Goal: Information Seeking & Learning: Learn about a topic

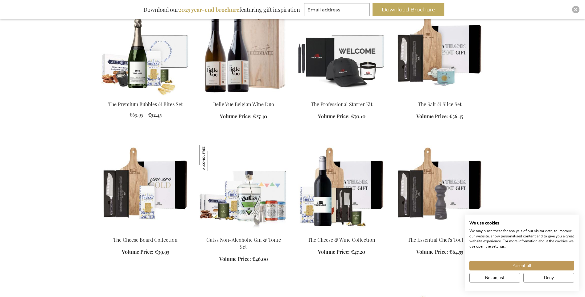
scroll to position [556, 0]
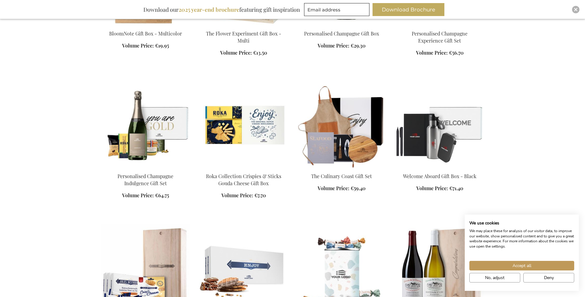
scroll to position [1204, 0]
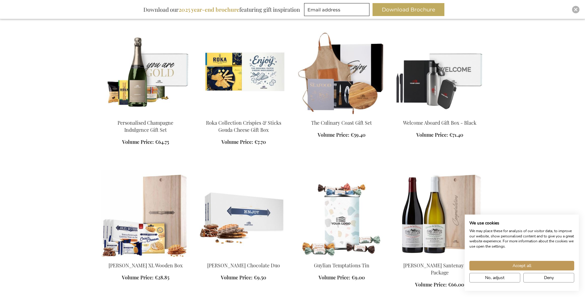
scroll to position [1327, 0]
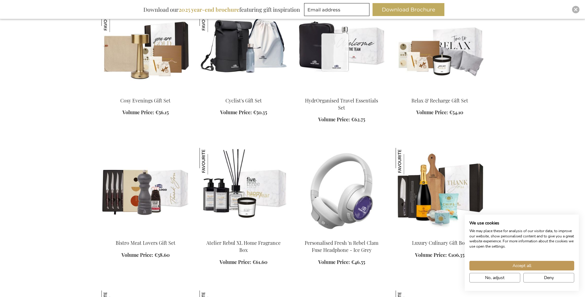
scroll to position [1883, 0]
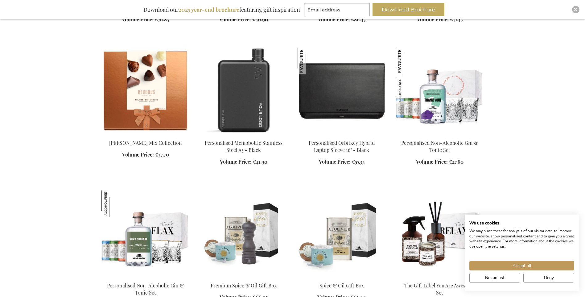
scroll to position [2438, 0]
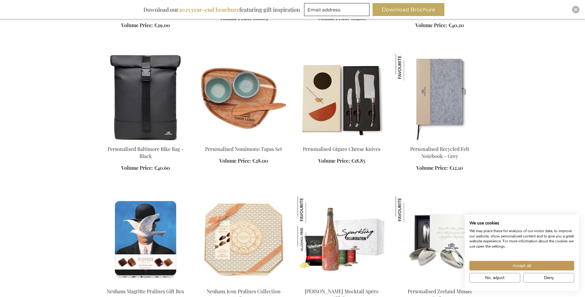
scroll to position [2747, 0]
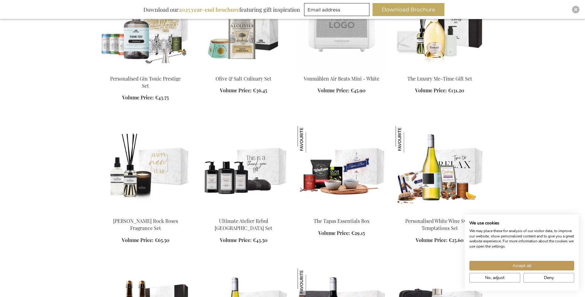
scroll to position [3549, 0]
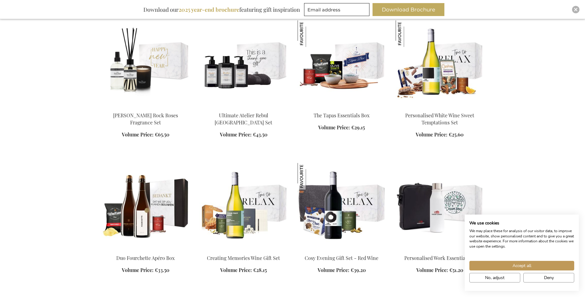
scroll to position [3642, 0]
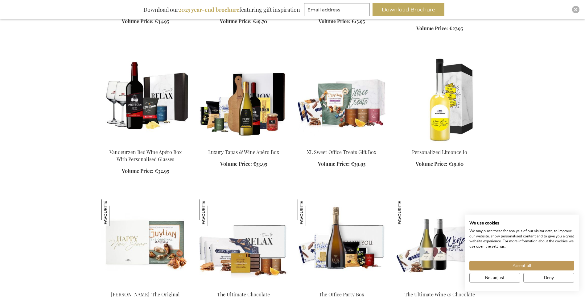
scroll to position [4382, 0]
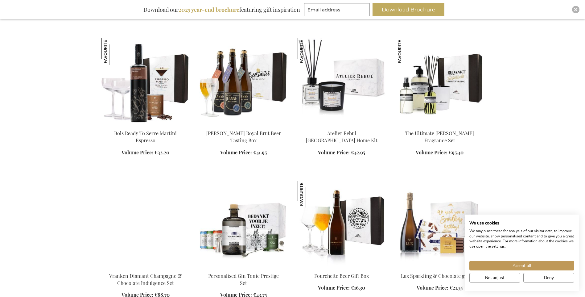
scroll to position [4753, 0]
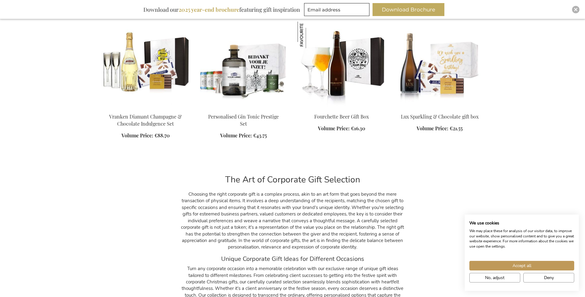
scroll to position [4907, 0]
